Goal: Information Seeking & Learning: Learn about a topic

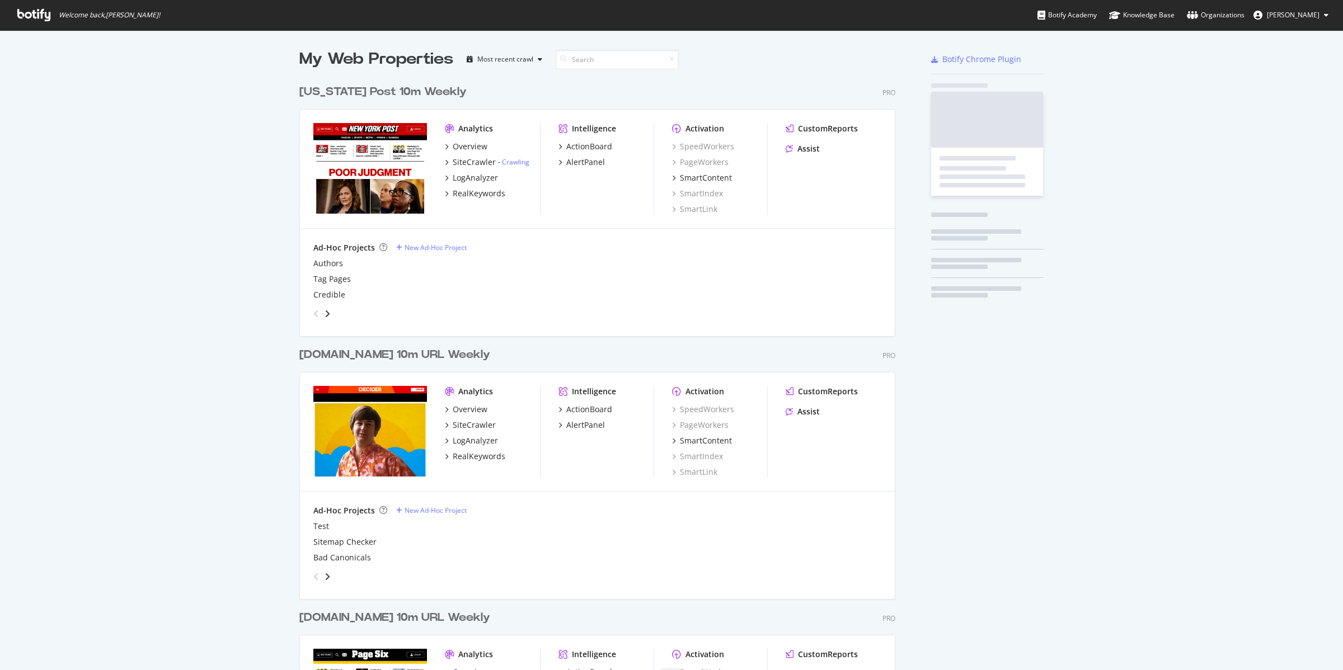
scroll to position [1330, 594]
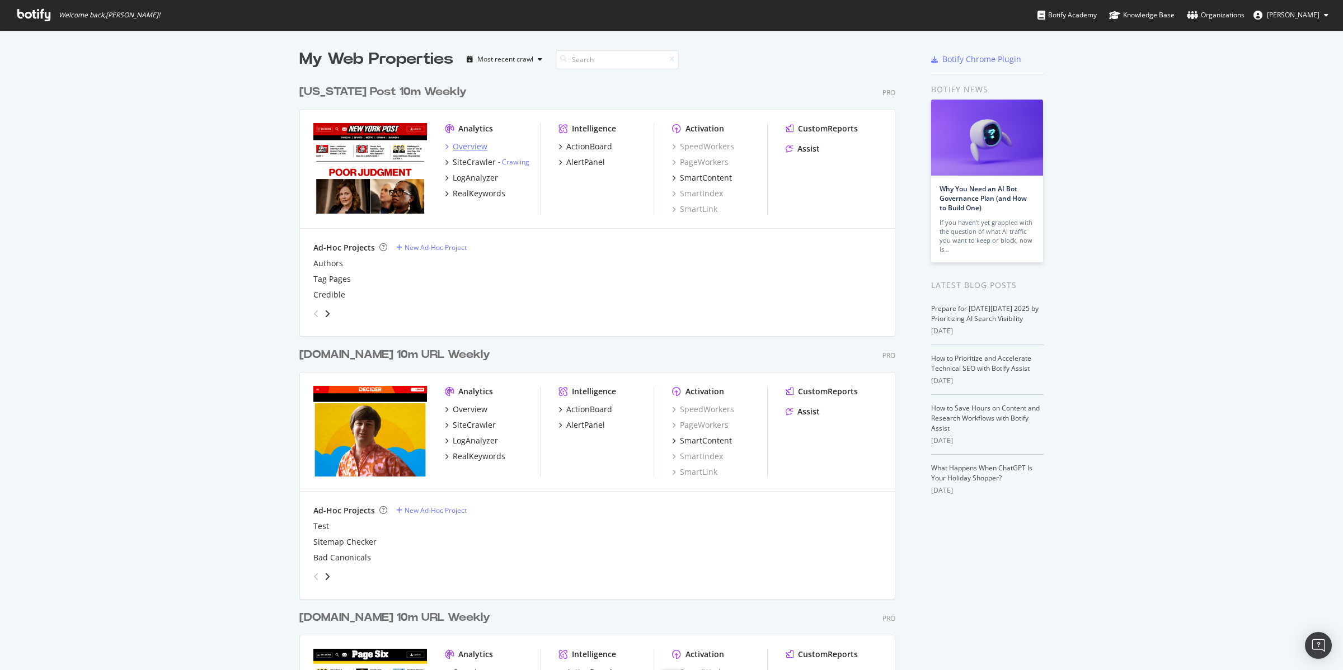
click at [456, 145] on div "Overview" at bounding box center [470, 146] width 35 height 11
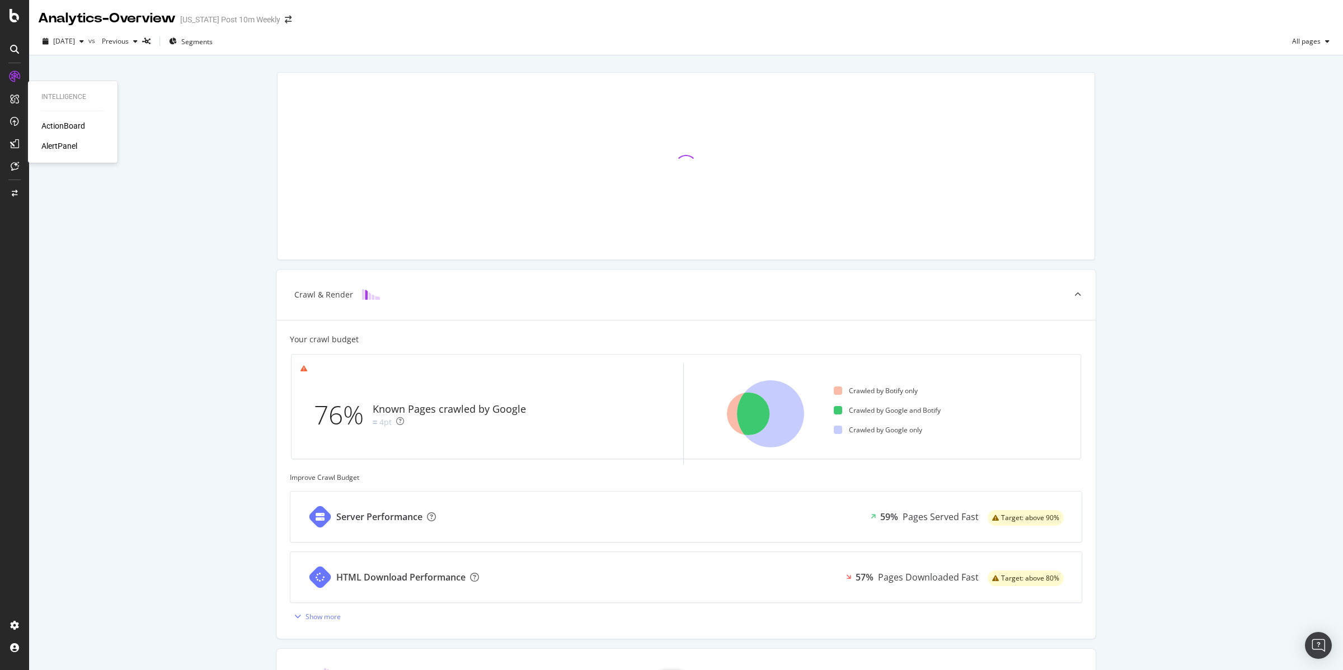
click at [64, 127] on div "ActionBoard" at bounding box center [63, 125] width 44 height 11
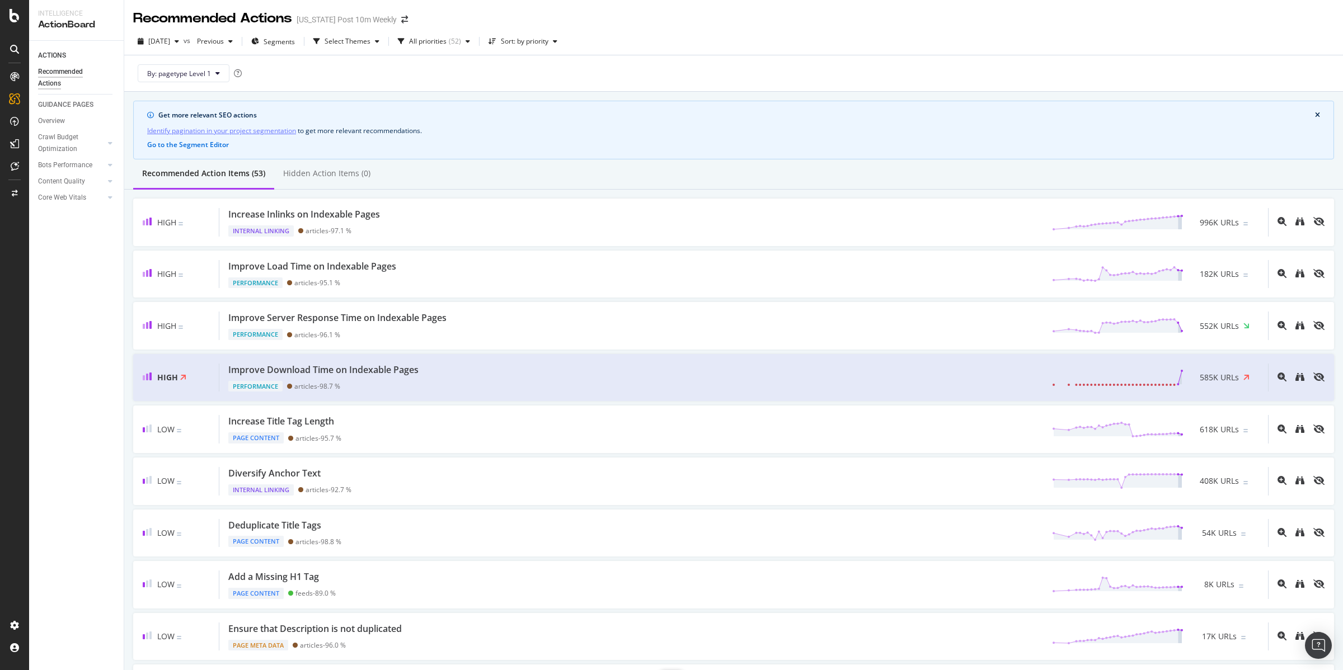
click at [238, 124] on div "Get more relevant SEO actions Identify pagination in your project segmentation …" at bounding box center [733, 130] width 1201 height 59
click at [45, 121] on div "Overview" at bounding box center [51, 121] width 27 height 12
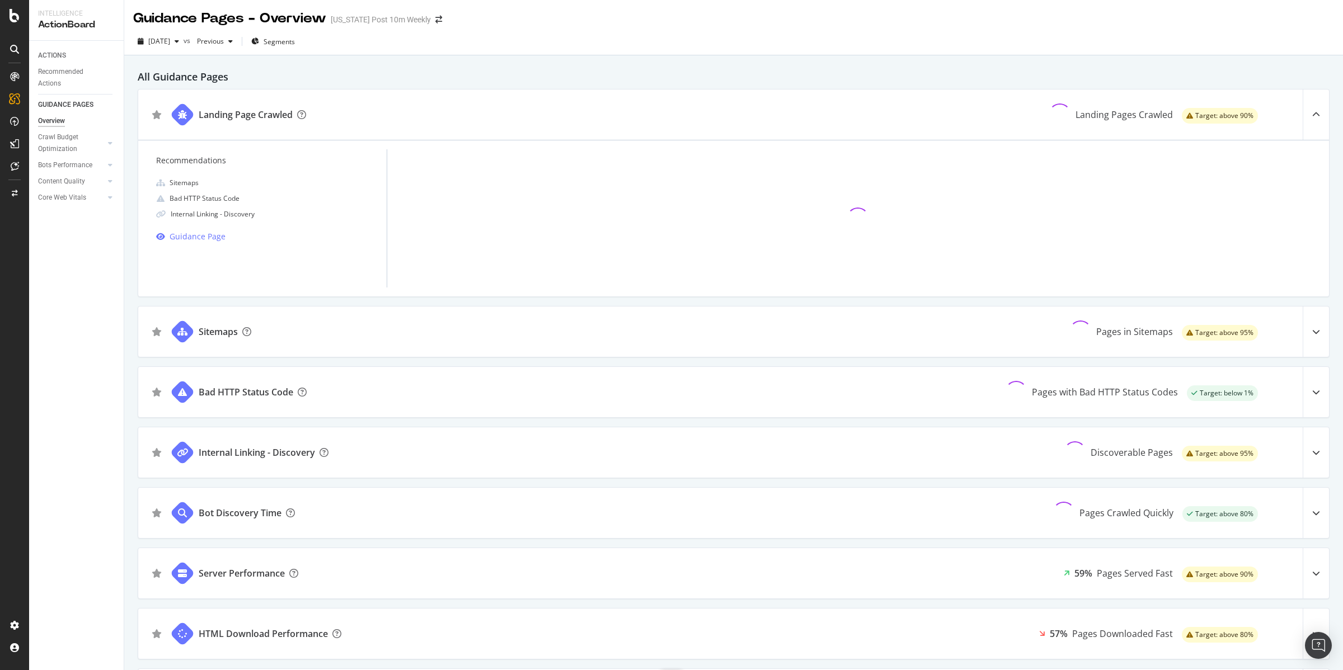
scroll to position [15, 0]
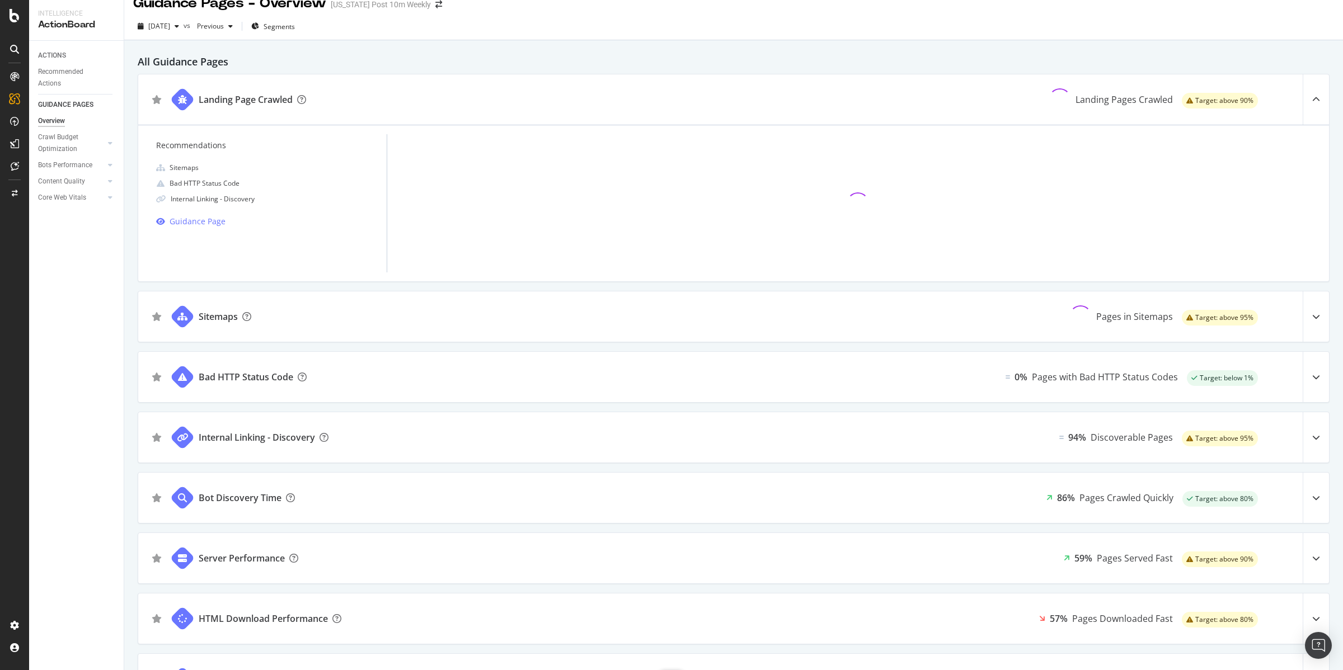
click at [246, 378] on div "Bad HTTP Status Code" at bounding box center [246, 377] width 95 height 13
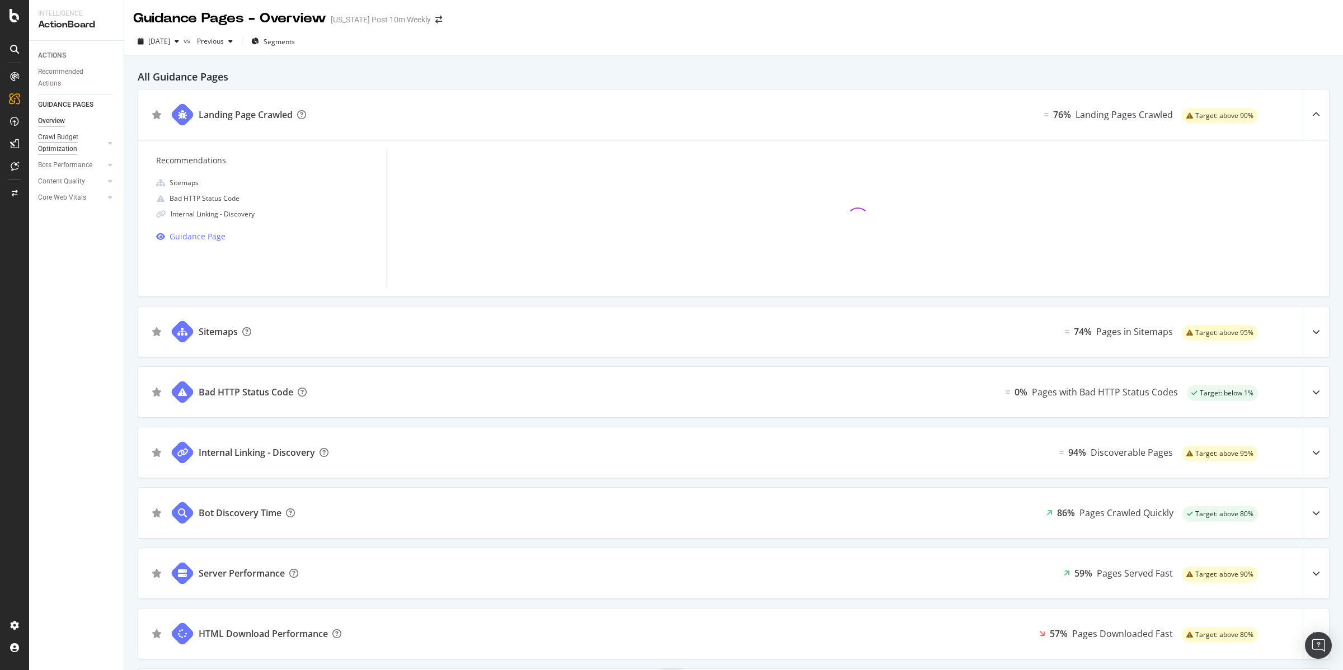
click at [62, 135] on div "Crawl Budget Optimization" at bounding box center [67, 144] width 59 height 24
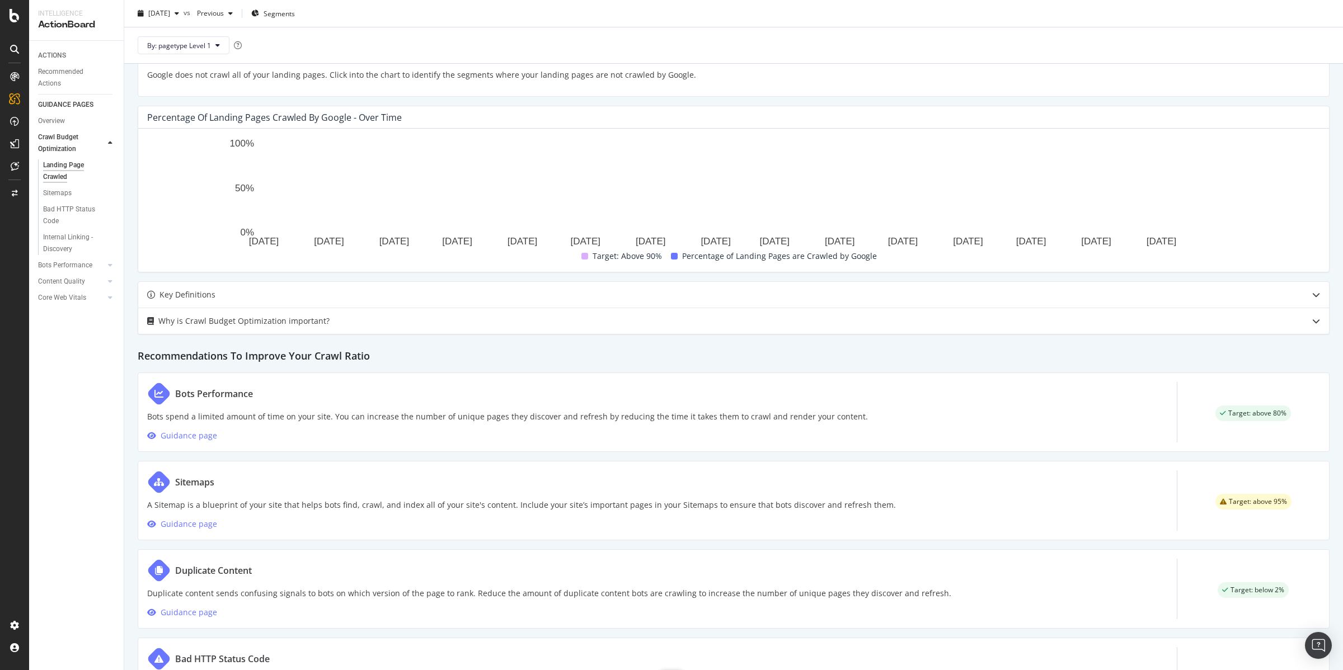
scroll to position [323, 0]
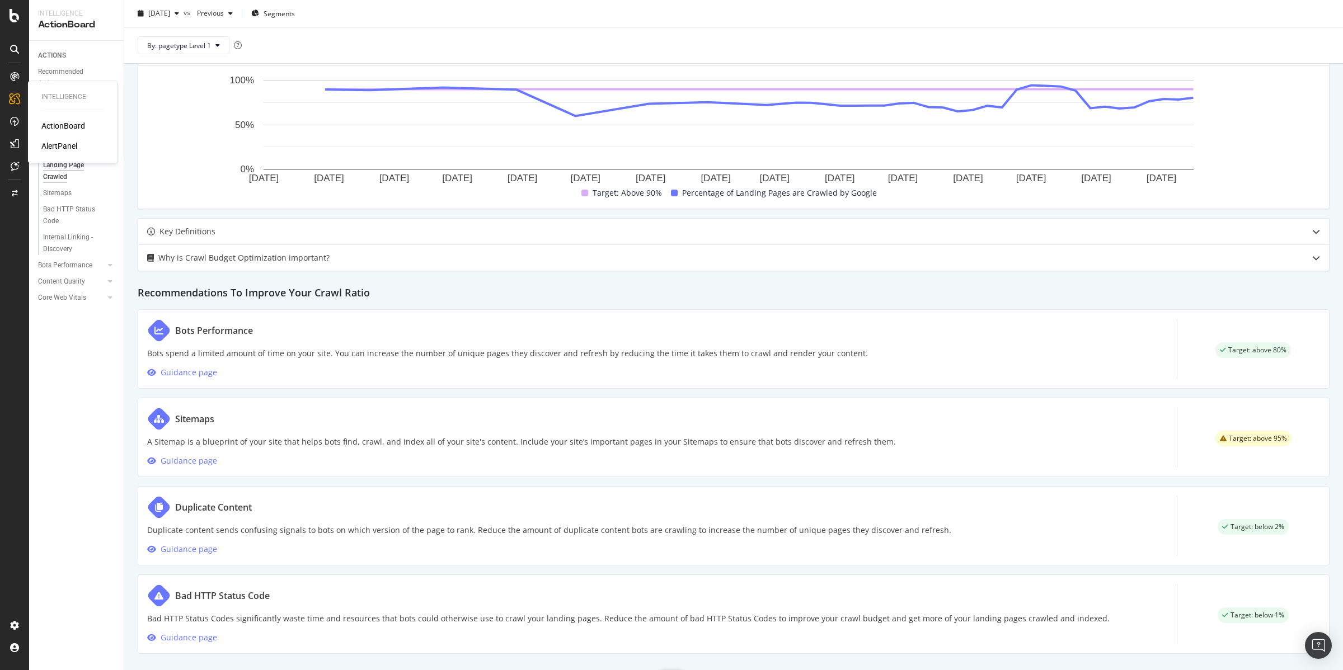
click at [47, 125] on div "ActionBoard" at bounding box center [63, 125] width 44 height 11
